Goal: Register for event/course

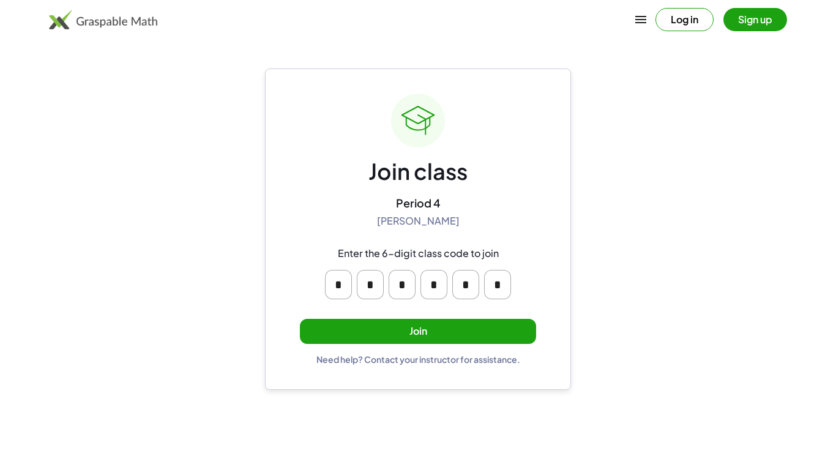
click at [425, 336] on button "Join" at bounding box center [418, 331] width 236 height 25
click at [408, 332] on button "Join" at bounding box center [418, 331] width 236 height 25
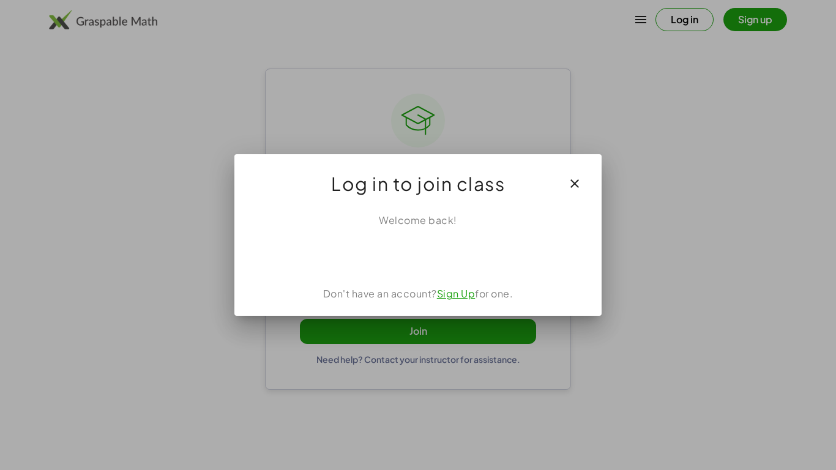
click at [438, 277] on div "Welcome back! Don't have an account? Sign Up for one." at bounding box center [417, 259] width 367 height 113
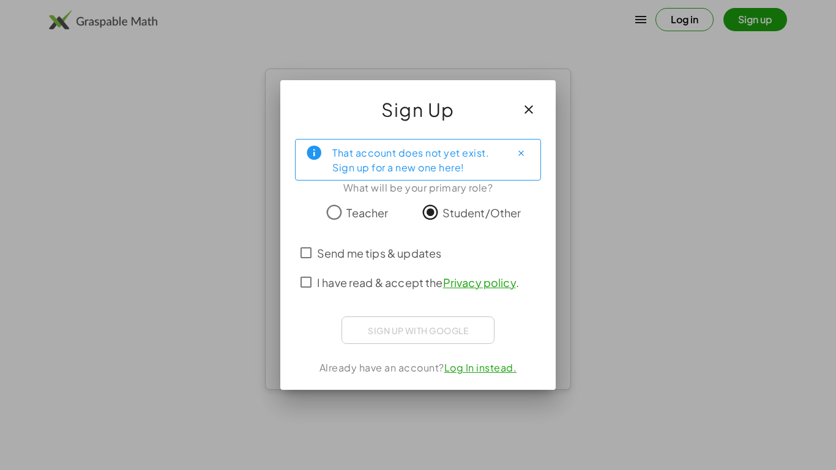
click at [421, 263] on label "Send me tips & updates" at bounding box center [379, 252] width 124 height 29
click at [394, 283] on span "I have read & accept the Privacy policy ." at bounding box center [418, 282] width 202 height 17
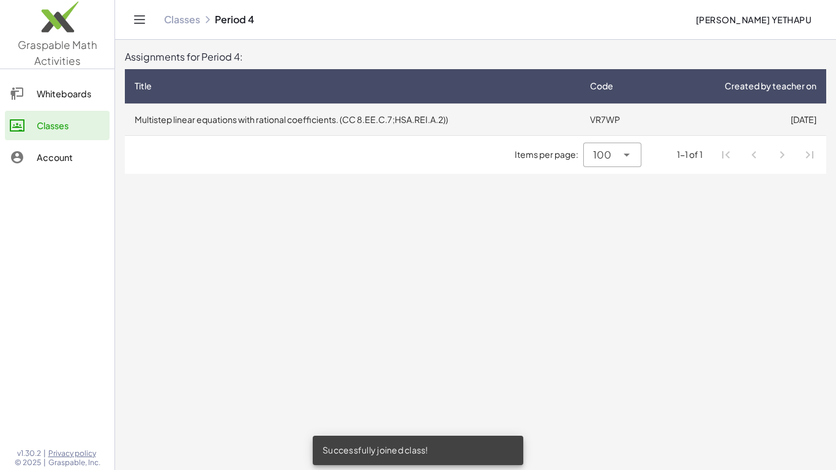
click at [522, 110] on td "Multistep linear equations with rational coefficients. (CC 8.EE.C.7;HSA.REI.A.2…" at bounding box center [352, 119] width 455 height 32
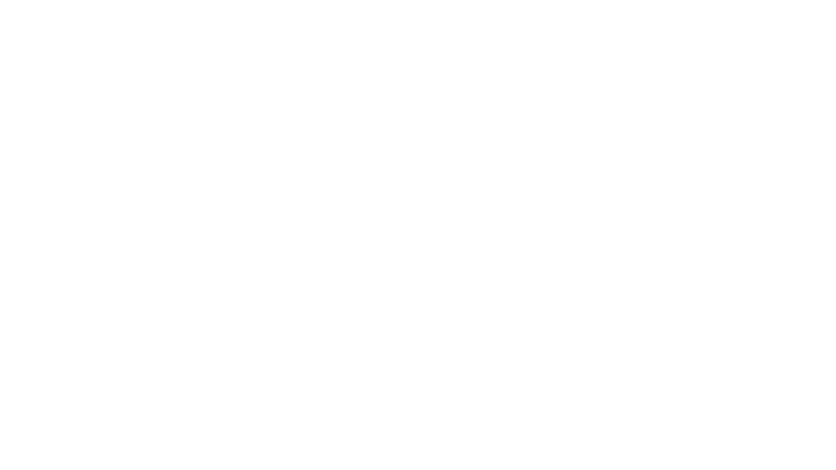
click at [0, 0] on div at bounding box center [0, 0] width 0 height 0
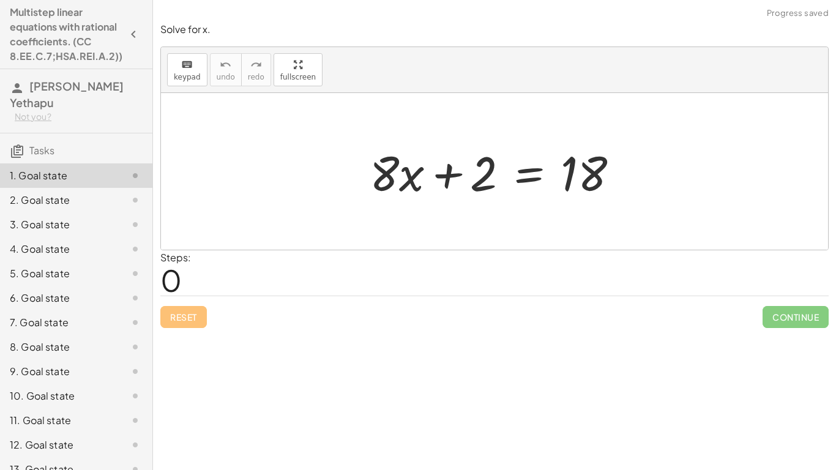
click at [268, 265] on div "Steps: 0" at bounding box center [494, 272] width 669 height 45
click at [264, 279] on div "Steps: 0" at bounding box center [494, 272] width 669 height 45
click at [253, 273] on div "Steps: 0" at bounding box center [494, 272] width 669 height 45
